Goal: Task Accomplishment & Management: Complete application form

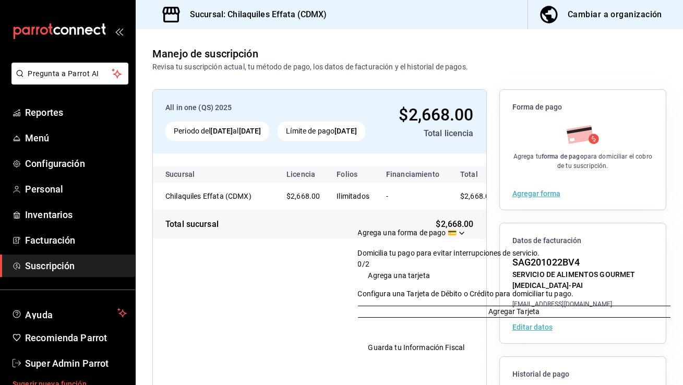
scroll to position [109, 0]
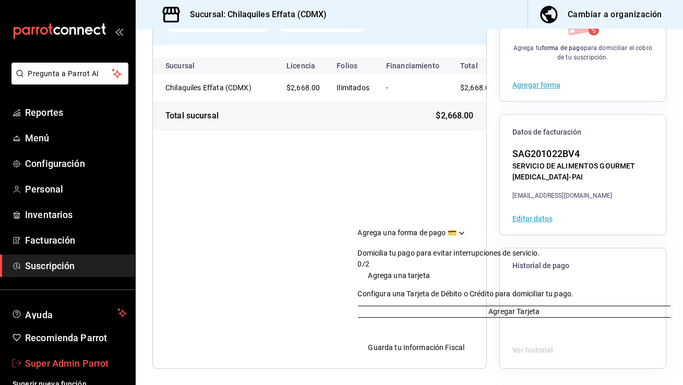
click at [57, 365] on span "Super Admin Parrot" at bounding box center [76, 363] width 102 height 14
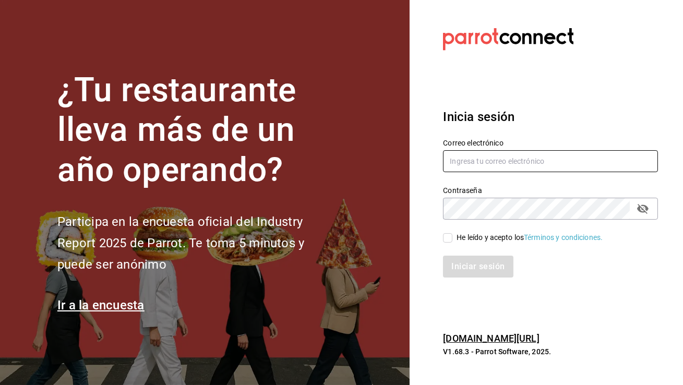
click at [474, 160] on input "text" at bounding box center [550, 161] width 215 height 22
click at [487, 158] on input "cafeo" at bounding box center [550, 161] width 215 height 22
paste input "logia@coyoacan.com"
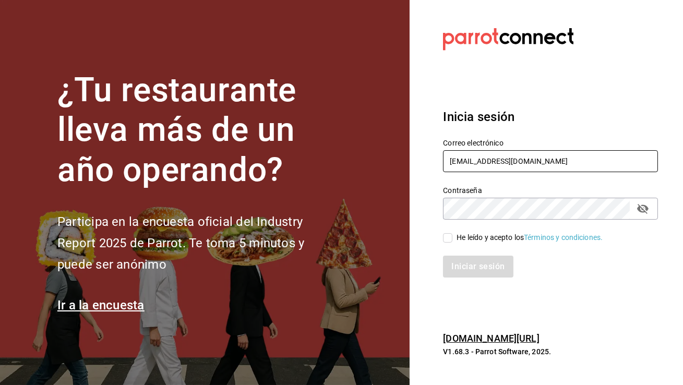
type input "[EMAIL_ADDRESS][DOMAIN_NAME]"
click at [449, 237] on input "He leído y acepto los Términos y condiciones." at bounding box center [447, 237] width 9 height 9
checkbox input "true"
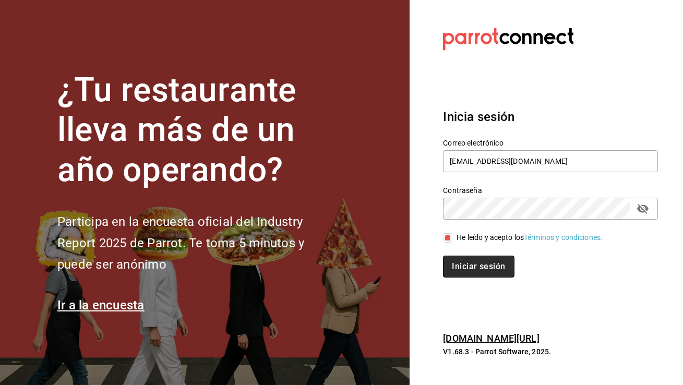
click at [463, 263] on button "Iniciar sesión" at bounding box center [478, 267] width 71 height 22
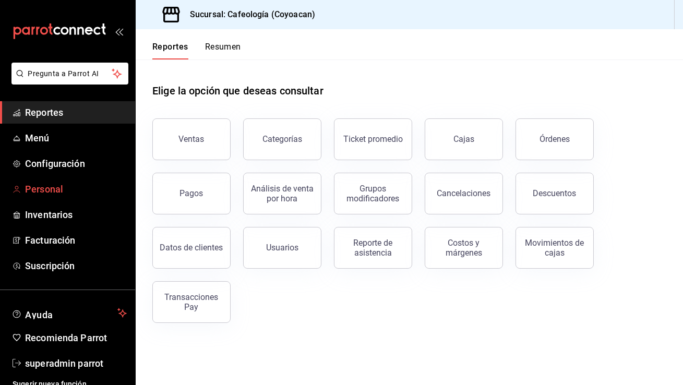
click at [75, 184] on span "Personal" at bounding box center [76, 189] width 102 height 14
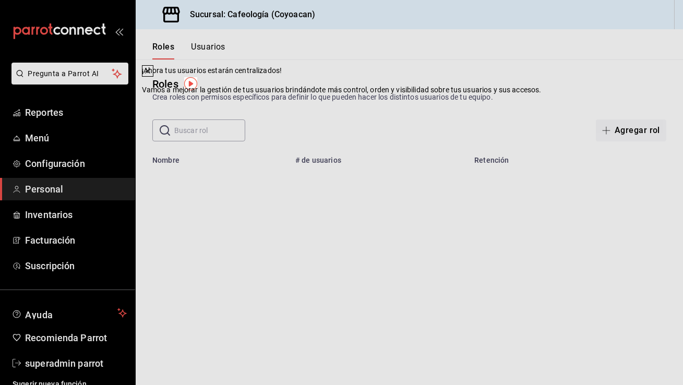
click at [152, 75] on icon at bounding box center [147, 71] width 8 height 8
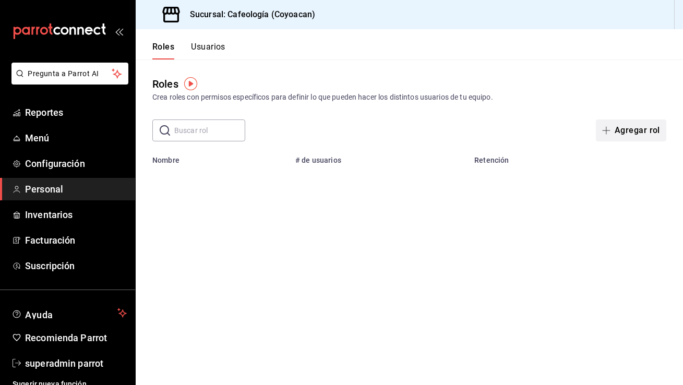
click at [631, 127] on button "Agregar rol" at bounding box center [631, 130] width 70 height 22
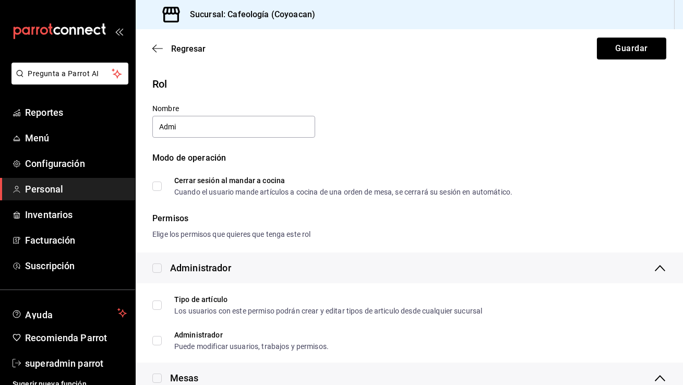
type input "Administrador"
click at [163, 266] on div "Administrador" at bounding box center [191, 268] width 79 height 14
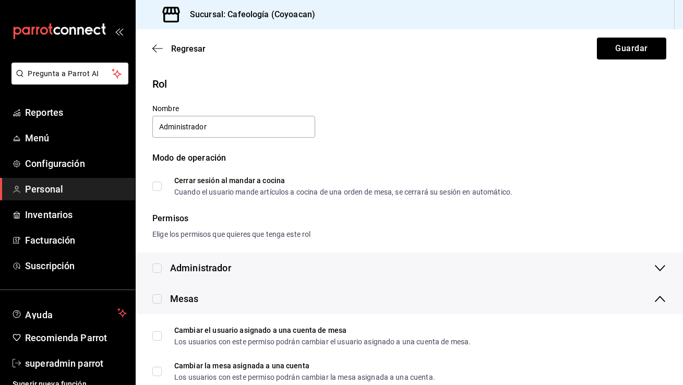
click at [159, 266] on input "checkbox" at bounding box center [156, 268] width 9 height 9
checkbox input "true"
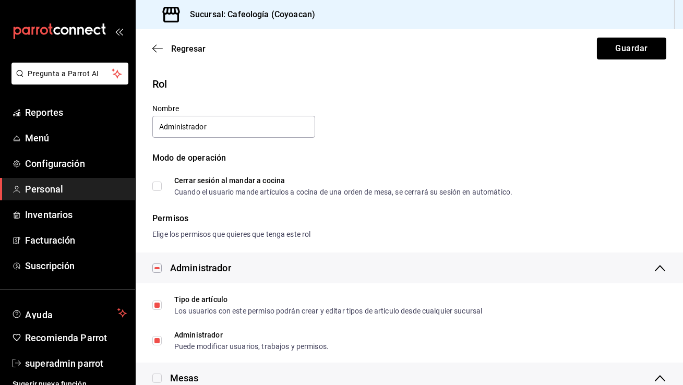
click at [169, 267] on div "Administrador" at bounding box center [191, 268] width 79 height 14
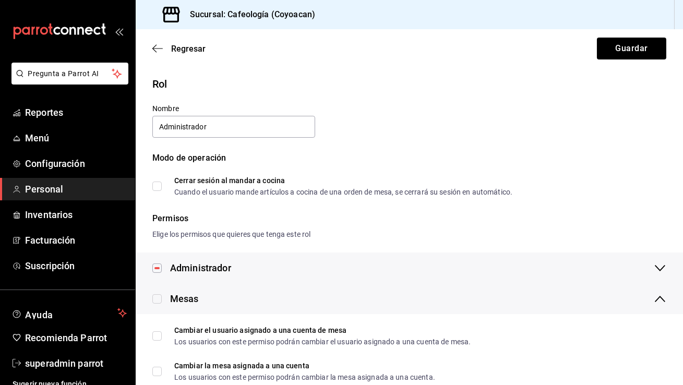
click at [157, 297] on input "checkbox" at bounding box center [156, 298] width 9 height 9
checkbox input "true"
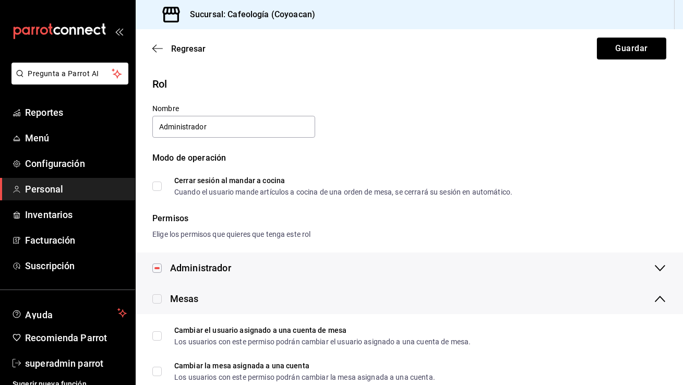
checkbox input "true"
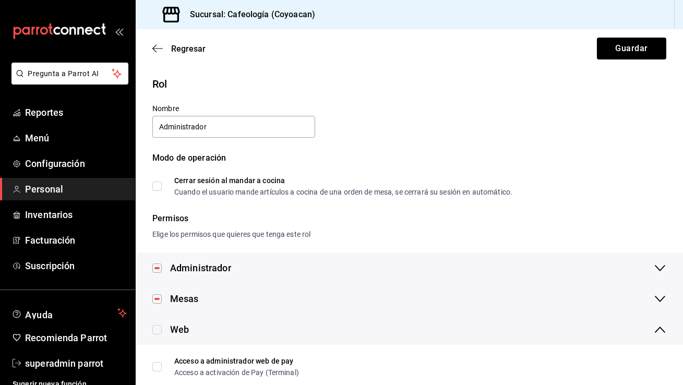
click at [158, 332] on input "checkbox" at bounding box center [156, 329] width 9 height 9
checkbox input "true"
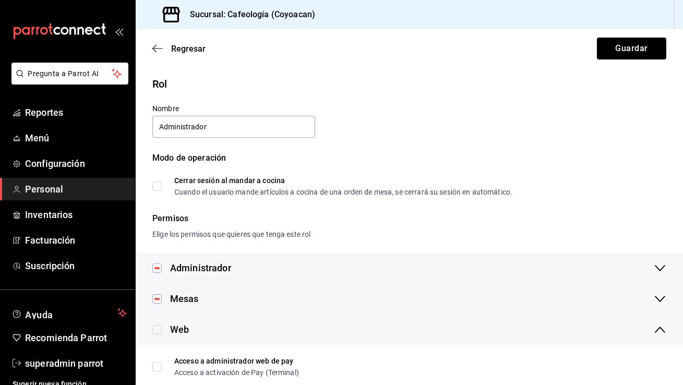
checkbox input "true"
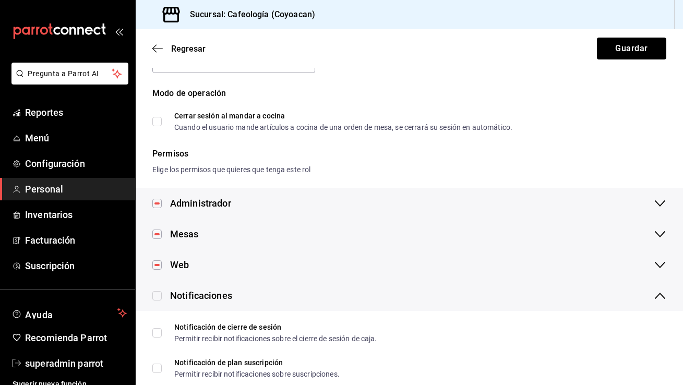
scroll to position [127, 0]
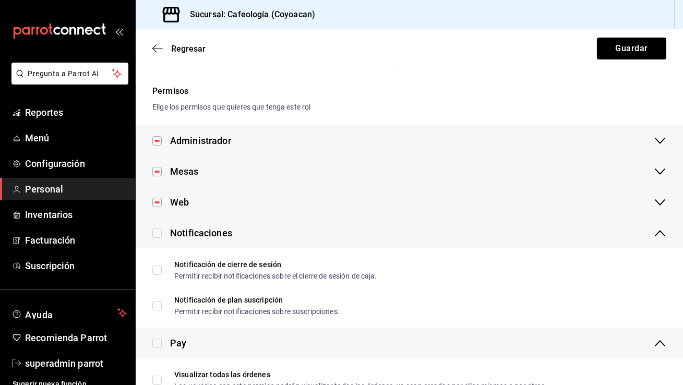
click at [157, 233] on input "checkbox" at bounding box center [156, 233] width 9 height 9
checkbox input "true"
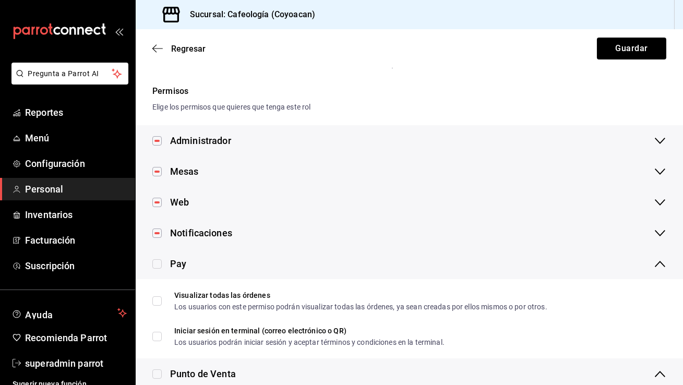
click at [158, 262] on input "checkbox" at bounding box center [156, 263] width 9 height 9
checkbox input "true"
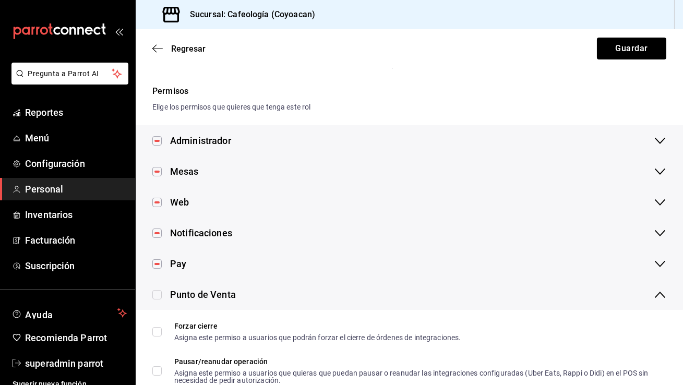
click at [160, 298] on input "checkbox" at bounding box center [156, 294] width 9 height 9
checkbox input "true"
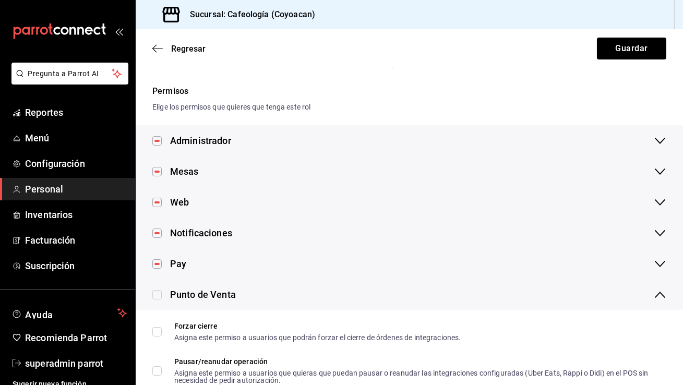
checkbox input "true"
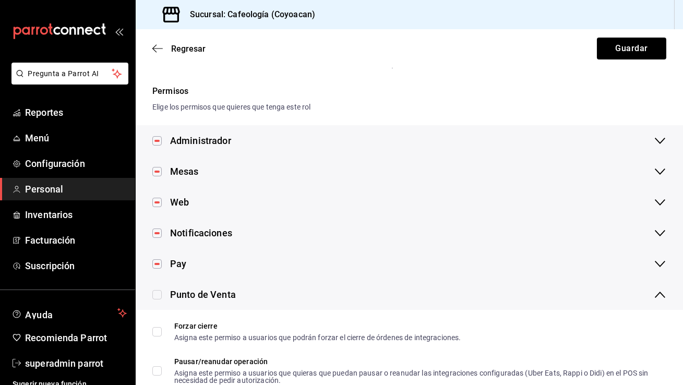
checkbox input "true"
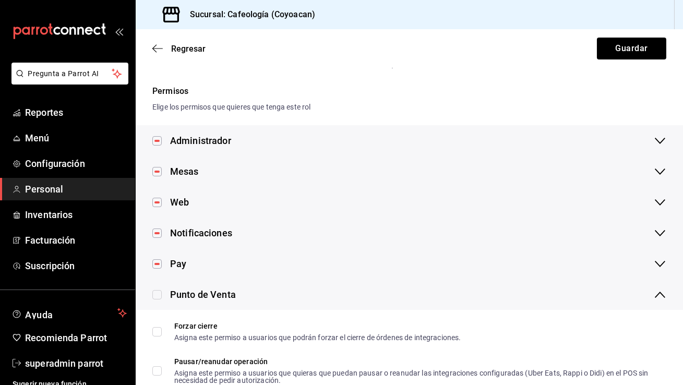
checkbox input "true"
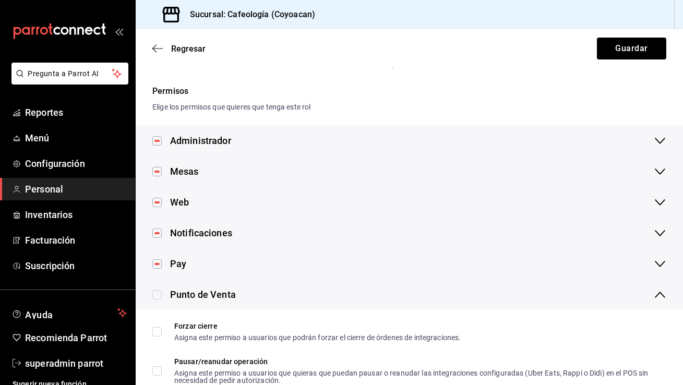
checkbox input "true"
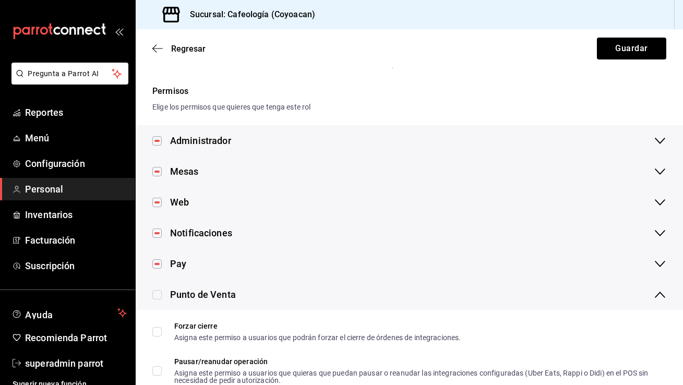
checkbox input "true"
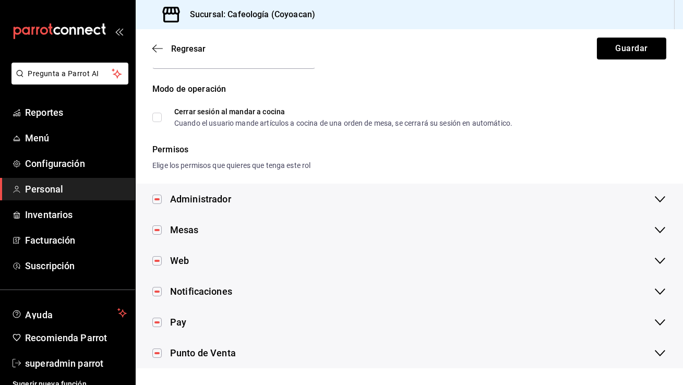
scroll to position [68, 0]
click at [632, 47] on button "Guardar" at bounding box center [631, 49] width 69 height 22
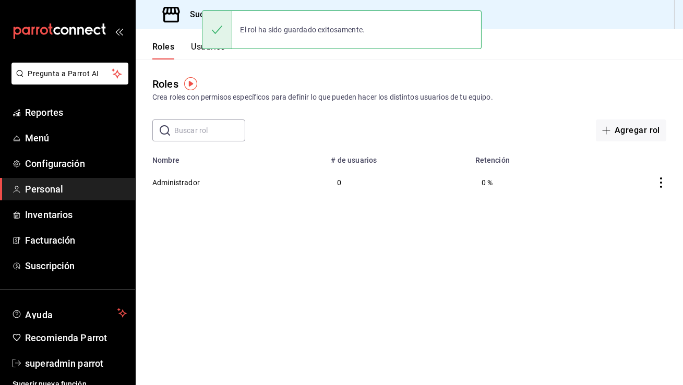
click at [196, 52] on button "Usuarios" at bounding box center [208, 51] width 34 height 18
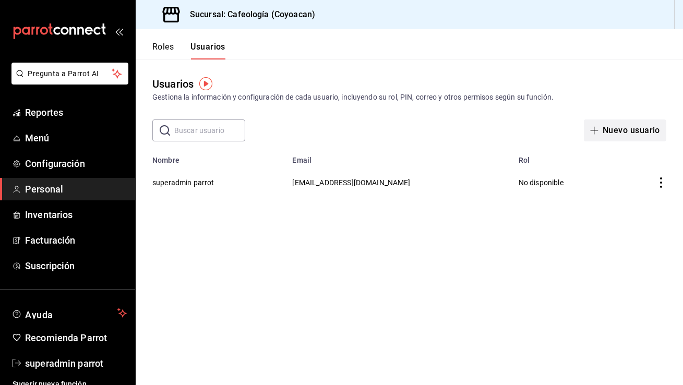
click at [627, 133] on button "Nuevo usuario" at bounding box center [625, 130] width 82 height 22
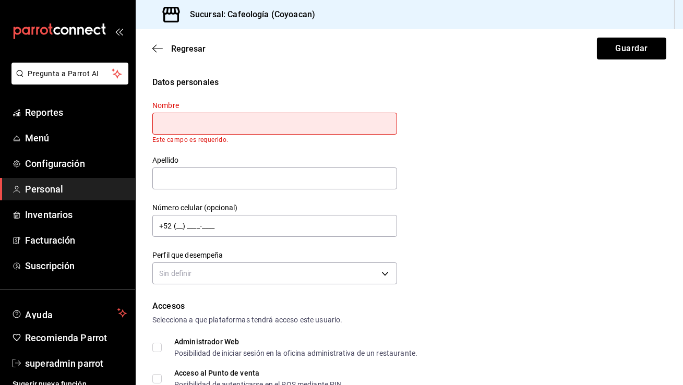
paste input "[PERSON_NAME]"
drag, startPoint x: 290, startPoint y: 122, endPoint x: 212, endPoint y: 125, distance: 77.8
click at [212, 125] on input "[PERSON_NAME]" at bounding box center [274, 124] width 245 height 22
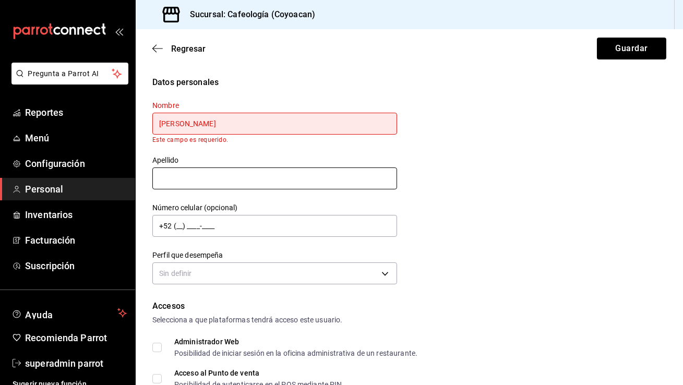
type input "[PERSON_NAME]"
click at [175, 180] on input "text" at bounding box center [274, 179] width 245 height 22
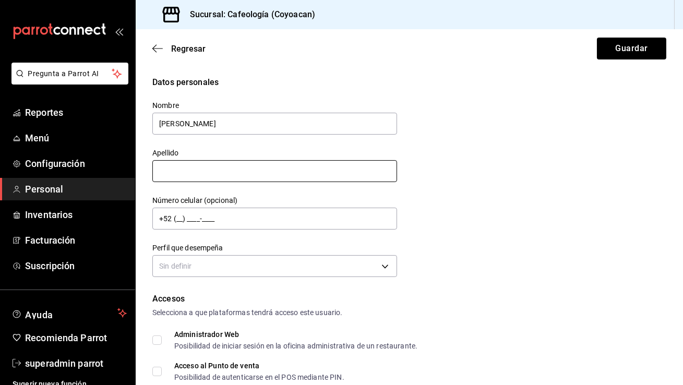
paste input "[PERSON_NAME]"
type input "[PERSON_NAME]"
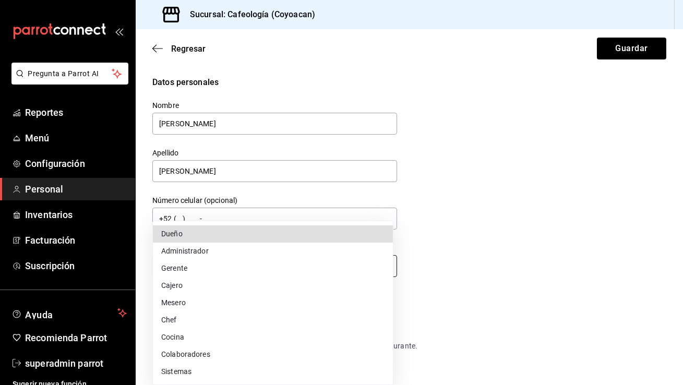
click at [218, 261] on body "Pregunta a Parrot AI Reportes Menú Configuración Personal Inventarios Facturaci…" at bounding box center [341, 192] width 683 height 385
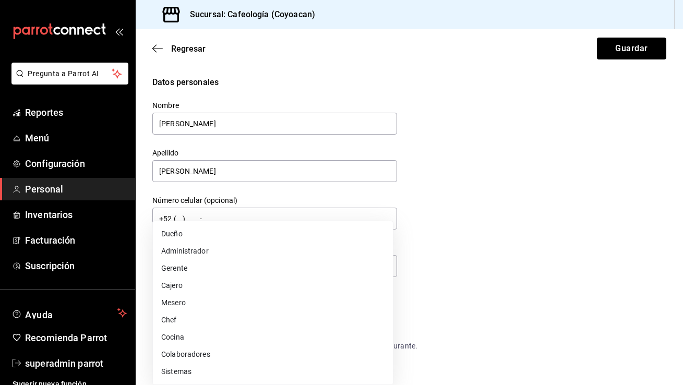
click at [196, 252] on li "Administrador" at bounding box center [273, 251] width 240 height 17
type input "ADMIN"
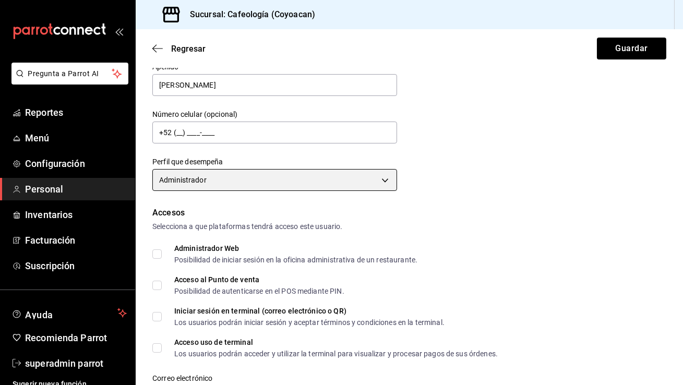
scroll to position [148, 0]
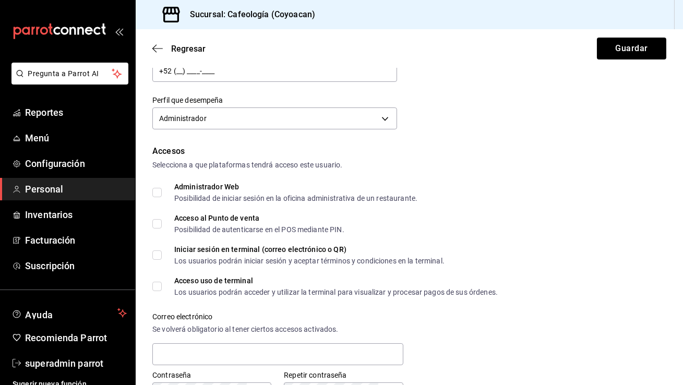
click at [156, 192] on input "Administrador Web Posibilidad de iniciar sesión en la oficina administrativa de…" at bounding box center [156, 192] width 9 height 9
checkbox input "true"
click at [157, 226] on input "Acceso al Punto de venta Posibilidad de autenticarse en el POS mediante PIN." at bounding box center [156, 223] width 9 height 9
checkbox input "true"
click at [157, 250] on input "Iniciar sesión en terminal (correo electrónico o QR) Los usuarios podrán inicia…" at bounding box center [156, 254] width 9 height 9
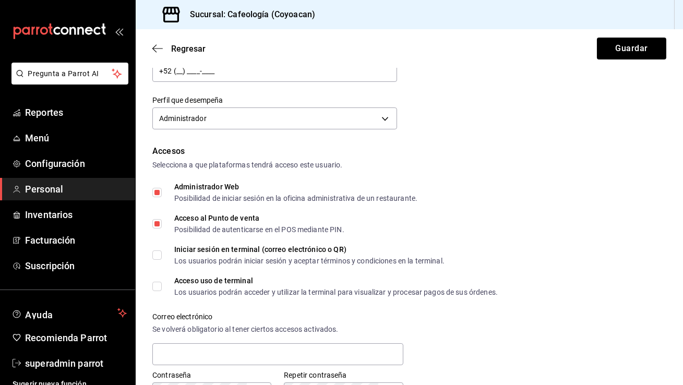
checkbox input "true"
click at [158, 287] on input "Acceso uso de terminal Los usuarios podrán acceder y utilizar la terminal para …" at bounding box center [156, 286] width 9 height 9
checkbox input "true"
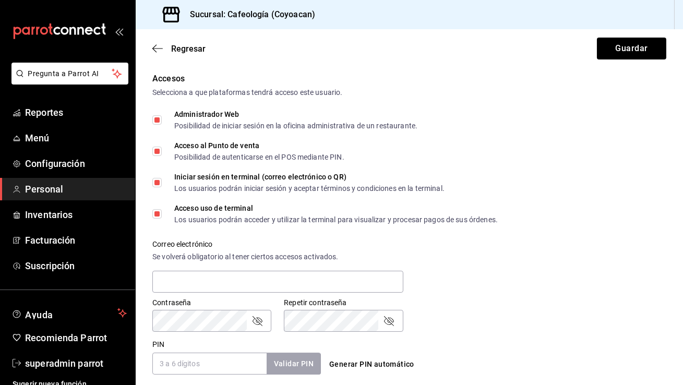
scroll to position [245, 0]
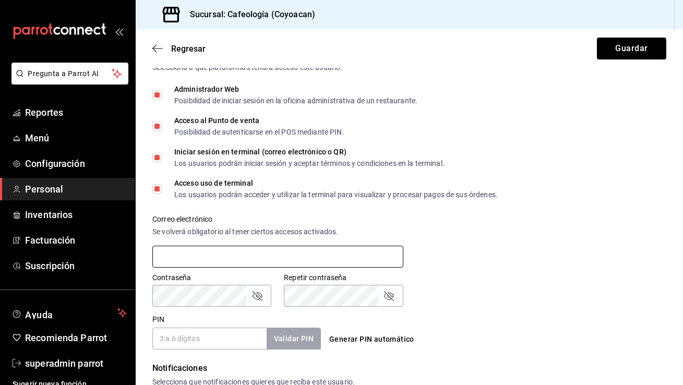
click at [247, 252] on input "text" at bounding box center [277, 257] width 251 height 22
paste input "[EMAIL_ADDRESS][DOMAIN_NAME]"
type input "[EMAIL_ADDRESS][DOMAIN_NAME]"
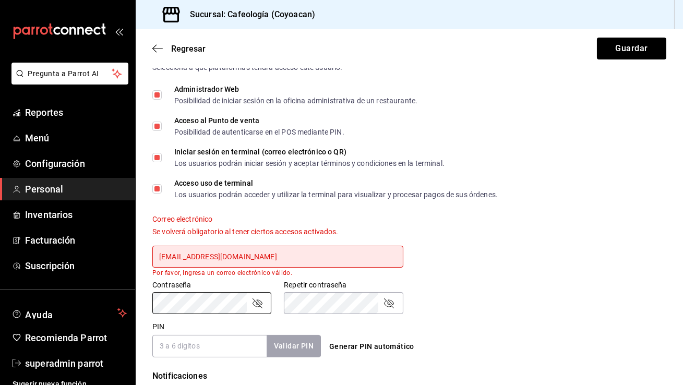
click at [209, 282] on label "Contraseña" at bounding box center [211, 285] width 119 height 7
click at [259, 309] on icon "passwordField" at bounding box center [257, 303] width 13 height 13
click at [160, 256] on input "[EMAIL_ADDRESS][DOMAIN_NAME]" at bounding box center [277, 257] width 251 height 22
click at [260, 284] on label "Contraseña" at bounding box center [211, 285] width 119 height 7
click at [285, 247] on input "[EMAIL_ADDRESS][DOMAIN_NAME]" at bounding box center [277, 257] width 251 height 22
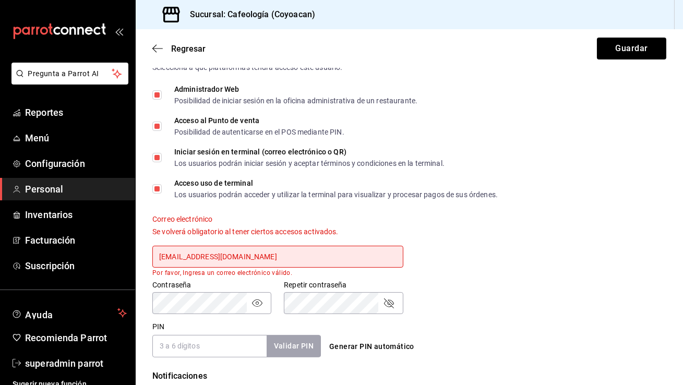
click at [285, 247] on input "[EMAIL_ADDRESS][DOMAIN_NAME]" at bounding box center [277, 257] width 251 height 22
type input "o"
type input "[EMAIL_ADDRESS][DOMAIN_NAME]"
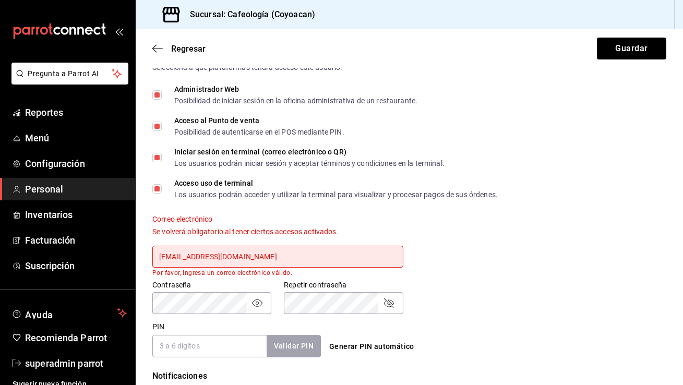
click at [597, 38] on button "Guardar" at bounding box center [631, 49] width 69 height 22
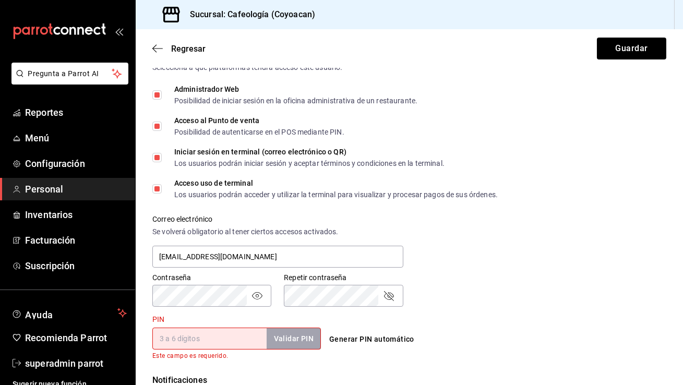
click at [194, 337] on input "PIN" at bounding box center [209, 339] width 114 height 22
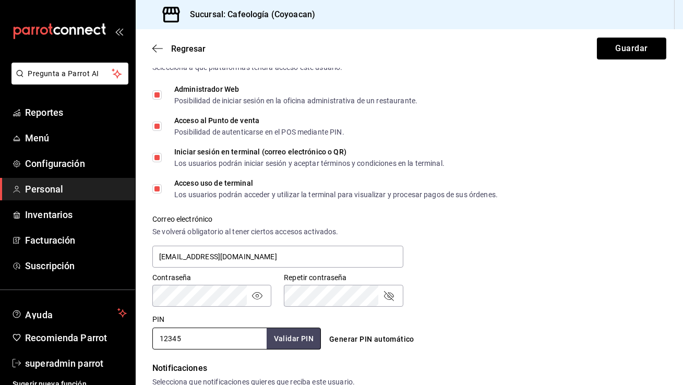
type input "12345"
click at [496, 295] on div "Contraseña Contraseña Repetir contraseña Repetir contraseña" at bounding box center [403, 284] width 527 height 46
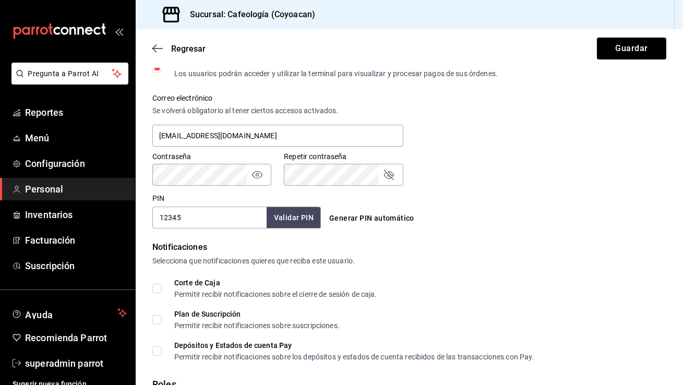
scroll to position [411, 0]
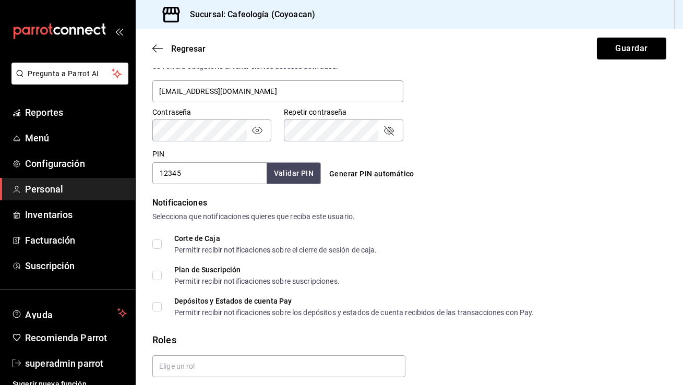
click at [154, 245] on input "Corte de Caja Permitir recibir notificaciones sobre el cierre de sesión de caja." at bounding box center [156, 244] width 9 height 9
checkbox input "true"
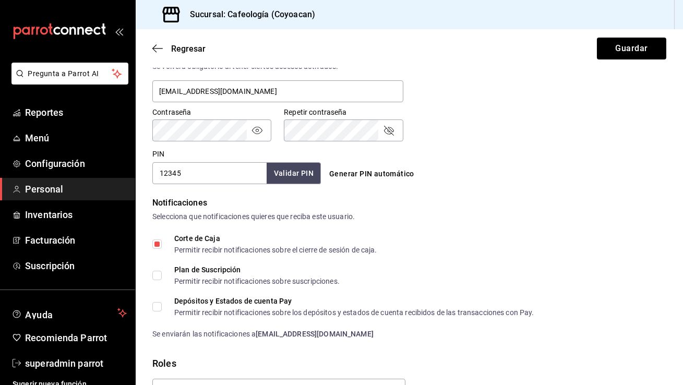
click at [159, 268] on label "Plan de Suscripción Permitir recibir notificaciones sobre suscripciones." at bounding box center [245, 275] width 187 height 19
click at [159, 271] on input "Plan de Suscripción Permitir recibir notificaciones sobre suscripciones." at bounding box center [156, 275] width 9 height 9
checkbox input "true"
click at [158, 306] on input "Depósitos y Estados de cuenta Pay Permitir recibir notificaciones sobre los dep…" at bounding box center [156, 306] width 9 height 9
checkbox input "true"
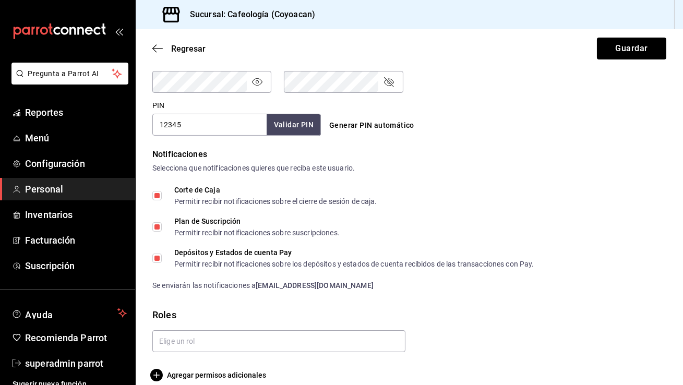
scroll to position [472, 0]
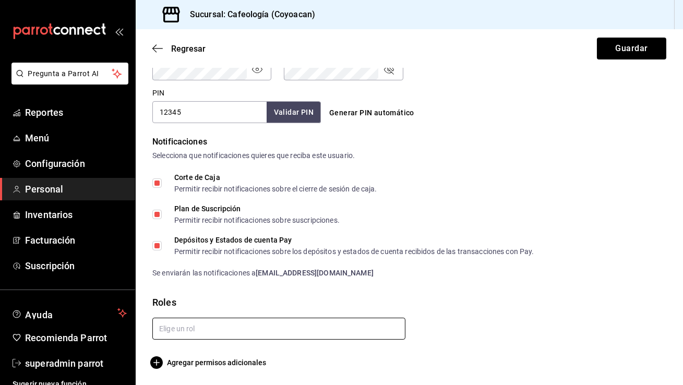
click at [177, 323] on input "text" at bounding box center [278, 329] width 253 height 22
click at [185, 362] on ul "Administrador" at bounding box center [276, 352] width 249 height 26
click at [196, 351] on li "Administrador" at bounding box center [276, 351] width 249 height 17
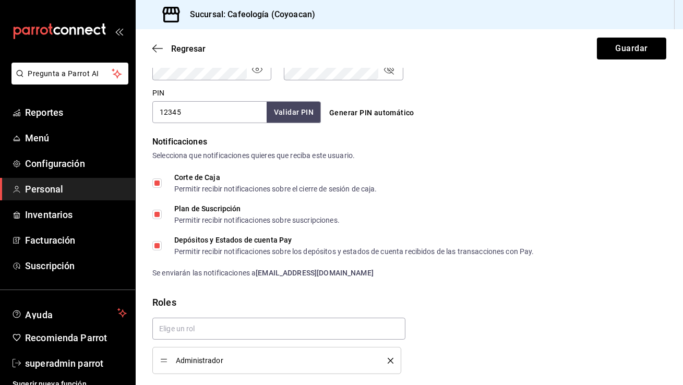
click at [447, 302] on div "Roles" at bounding box center [409, 302] width 514 height 14
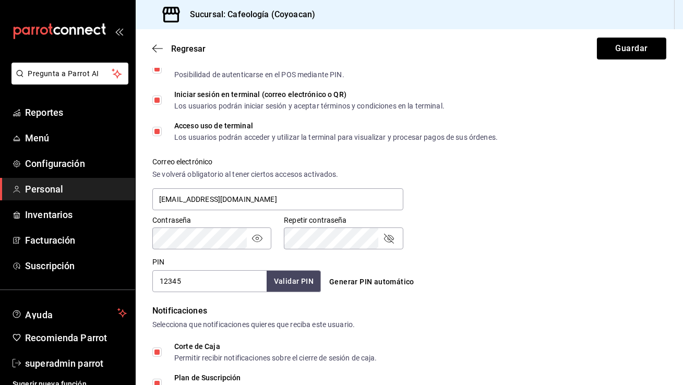
scroll to position [506, 0]
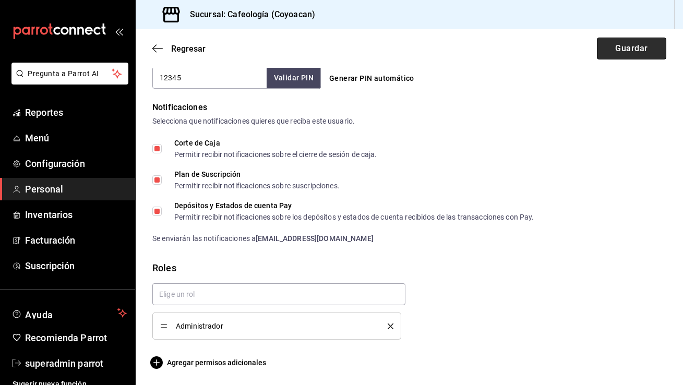
click at [617, 49] on button "Guardar" at bounding box center [631, 49] width 69 height 22
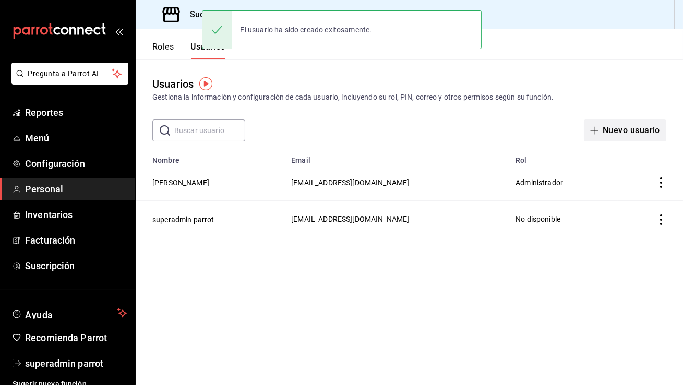
click at [638, 132] on button "Nuevo usuario" at bounding box center [625, 130] width 82 height 22
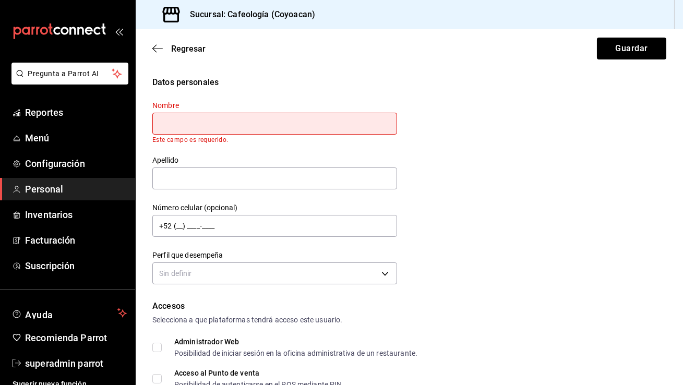
paste input "[PERSON_NAME]"
click at [259, 123] on input "[PERSON_NAME]" at bounding box center [274, 124] width 245 height 22
drag, startPoint x: 252, startPoint y: 126, endPoint x: 203, endPoint y: 125, distance: 48.5
click at [203, 125] on input "[PERSON_NAME]" at bounding box center [274, 124] width 245 height 22
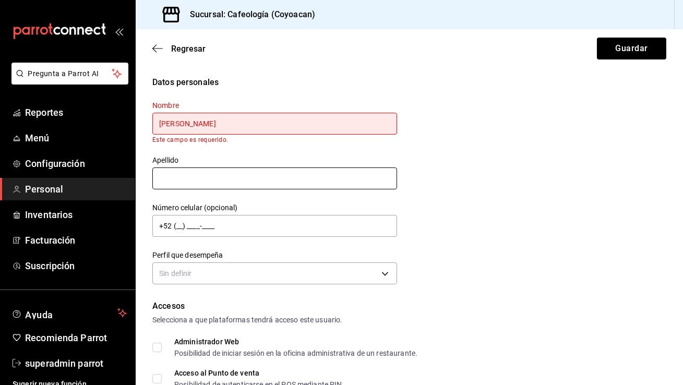
type input "[PERSON_NAME]"
click at [177, 173] on input "text" at bounding box center [274, 179] width 245 height 22
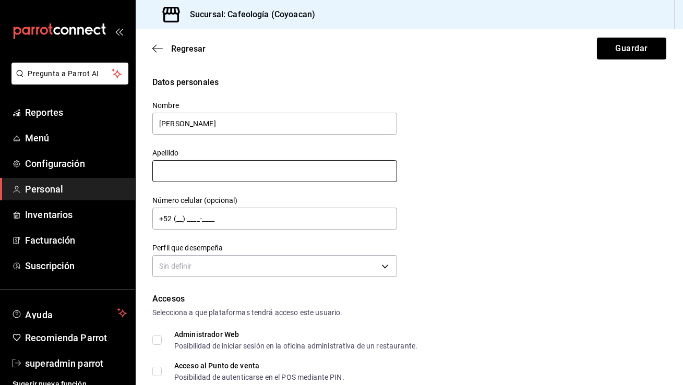
paste input "[PERSON_NAME]"
type input "[PERSON_NAME]"
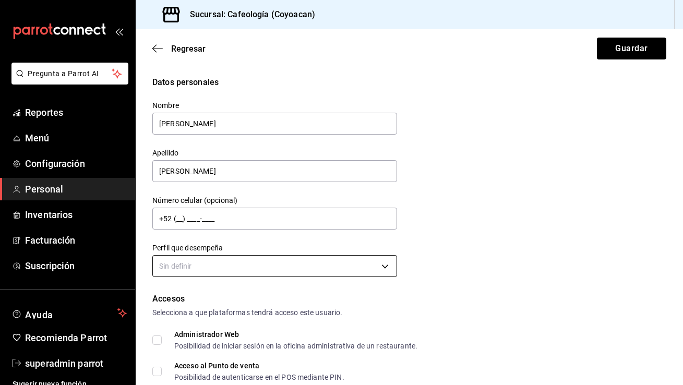
click at [183, 271] on body "Pregunta a Parrot AI Reportes Menú Configuración Personal Inventarios Facturaci…" at bounding box center [341, 192] width 683 height 385
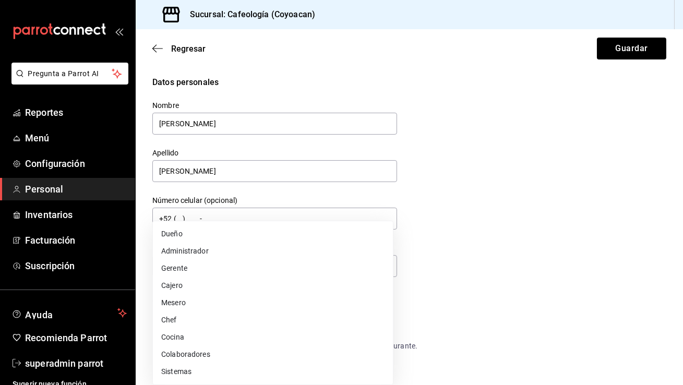
click at [177, 256] on li "Administrador" at bounding box center [273, 251] width 240 height 17
type input "ADMIN"
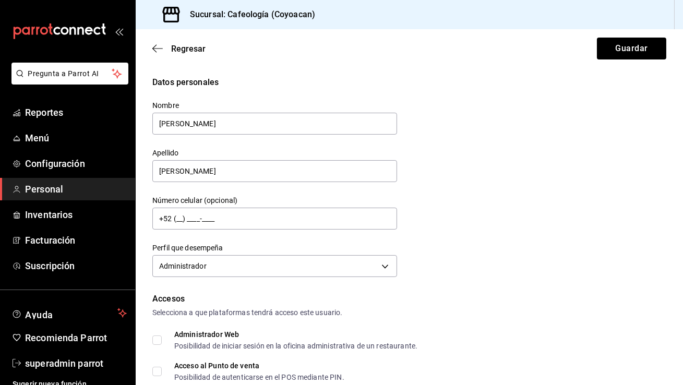
click at [540, 159] on div "Datos personales Nombre [PERSON_NAME] [PERSON_NAME] Número celular (opcional) +…" at bounding box center [409, 178] width 514 height 204
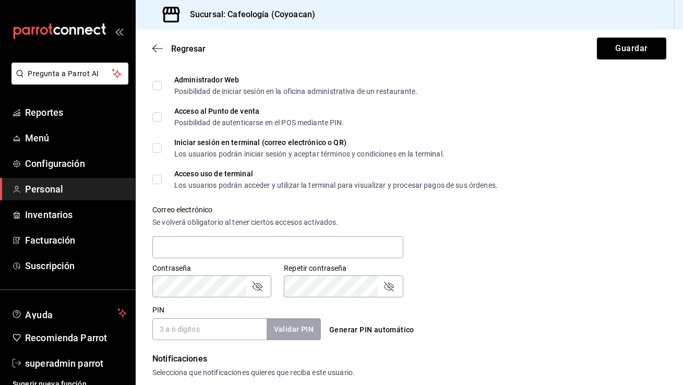
scroll to position [240, 0]
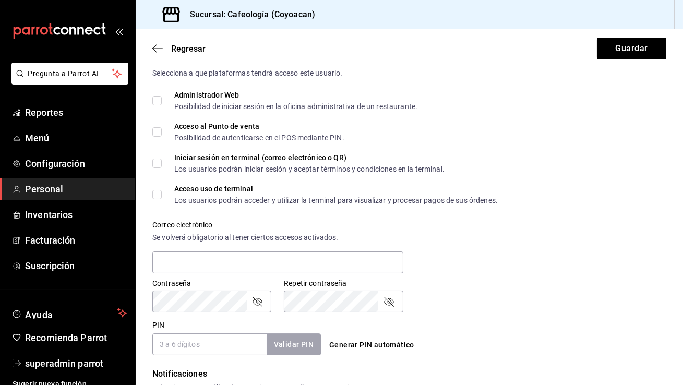
click at [159, 95] on label "Administrador Web Posibilidad de iniciar sesión en la oficina administrativa de…" at bounding box center [284, 100] width 265 height 19
click at [159, 96] on input "Administrador Web Posibilidad de iniciar sesión en la oficina administrativa de…" at bounding box center [156, 100] width 9 height 9
checkbox input "true"
click at [156, 130] on input "Acceso al Punto de venta Posibilidad de autenticarse en el POS mediante PIN." at bounding box center [156, 131] width 9 height 9
checkbox input "true"
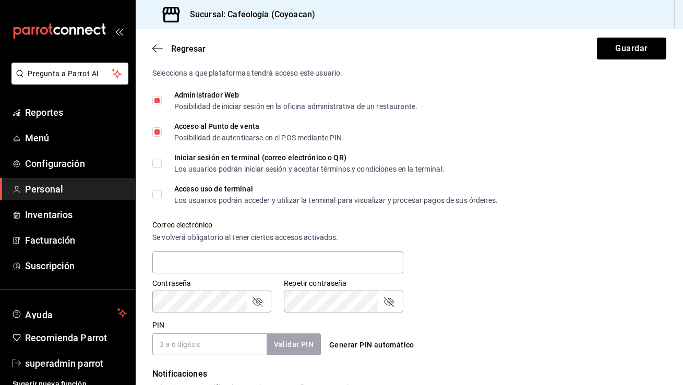
click at [158, 164] on input "Iniciar sesión en terminal (correo electrónico o QR) Los usuarios podrán inicia…" at bounding box center [156, 163] width 9 height 9
checkbox input "true"
click at [161, 195] on input "Acceso uso de terminal Los usuarios podrán acceder y utilizar la terminal para …" at bounding box center [156, 194] width 9 height 9
checkbox input "true"
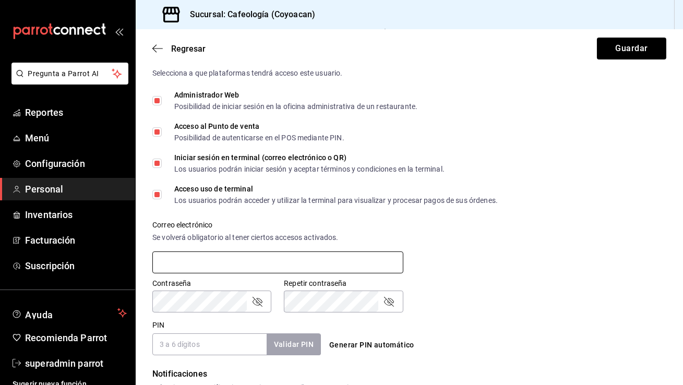
click at [233, 265] on input "text" at bounding box center [277, 263] width 251 height 22
paste input "[PERSON_NAME][EMAIL_ADDRESS][PERSON_NAME][DOMAIN_NAME]"
type input "[PERSON_NAME][EMAIL_ADDRESS][PERSON_NAME][DOMAIN_NAME]"
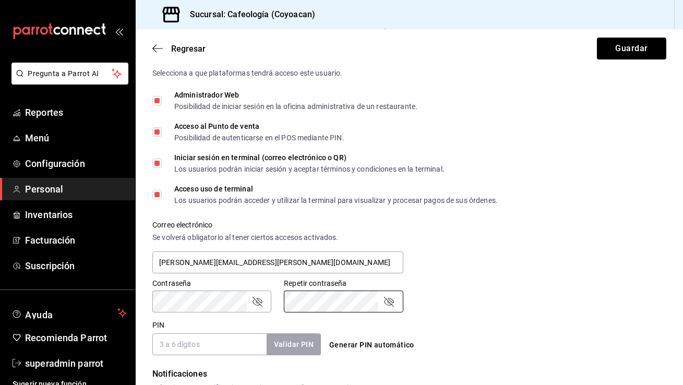
click at [222, 341] on input "PIN" at bounding box center [209, 344] width 114 height 22
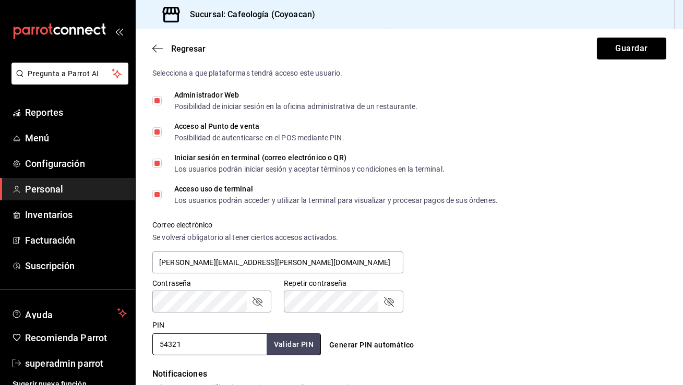
type input "54321"
click at [527, 288] on div "Contraseña Contraseña Repetir contraseña Repetir contraseña" at bounding box center [403, 290] width 527 height 46
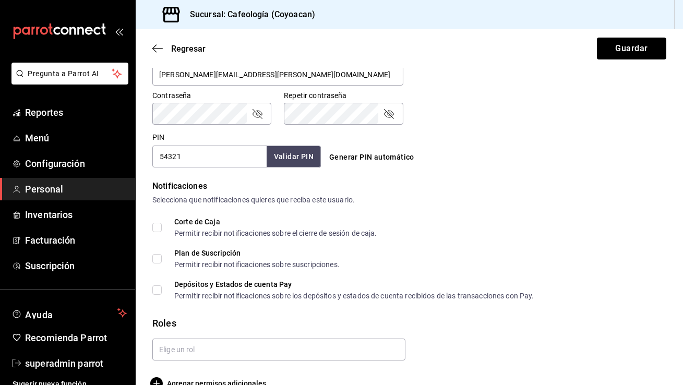
scroll to position [448, 0]
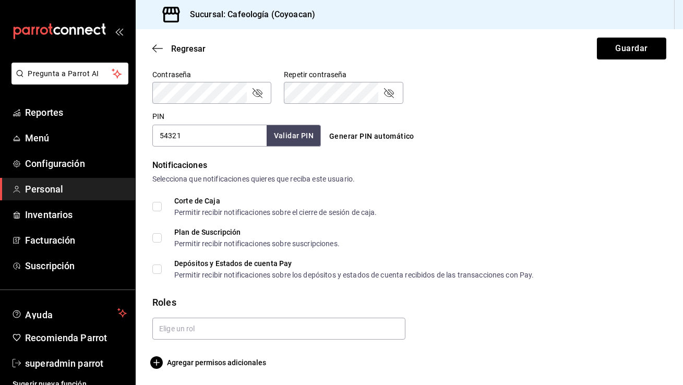
click at [154, 208] on input "Corte de Caja Permitir recibir notificaciones sobre el cierre de sesión de caja." at bounding box center [156, 206] width 9 height 9
checkbox input "true"
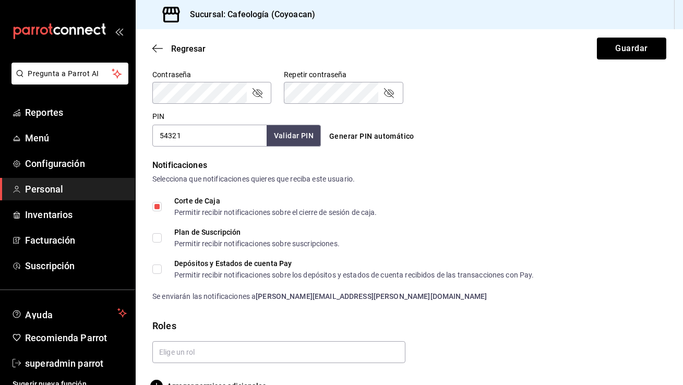
click at [156, 232] on label "Plan de Suscripción Permitir recibir notificaciones sobre suscripciones." at bounding box center [245, 238] width 187 height 19
click at [156, 233] on input "Plan de Suscripción Permitir recibir notificaciones sobre suscripciones." at bounding box center [156, 237] width 9 height 9
checkbox input "true"
click at [156, 273] on label "Depósitos y Estados de cuenta Pay Permitir recibir notificaciones sobre los dep…" at bounding box center [343, 269] width 382 height 19
click at [156, 273] on input "Depósitos y Estados de cuenta Pay Permitir recibir notificaciones sobre los dep…" at bounding box center [156, 269] width 9 height 9
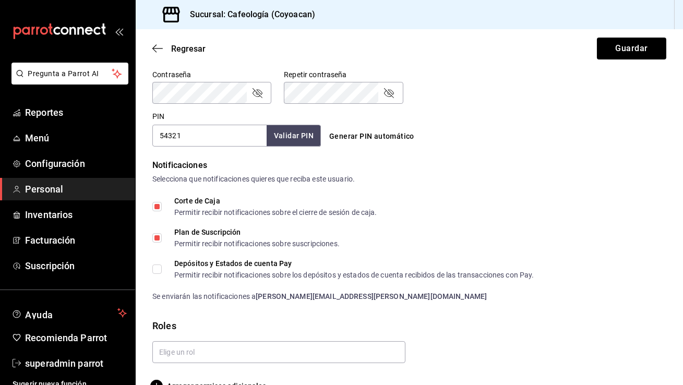
checkbox input "true"
click at [189, 348] on input "text" at bounding box center [278, 352] width 253 height 22
click at [214, 330] on li "Administrador" at bounding box center [276, 327] width 249 height 17
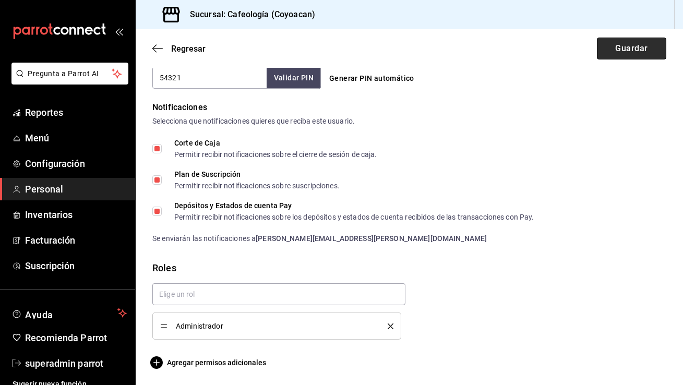
click at [608, 44] on button "Guardar" at bounding box center [631, 49] width 69 height 22
